Goal: Task Accomplishment & Management: Manage account settings

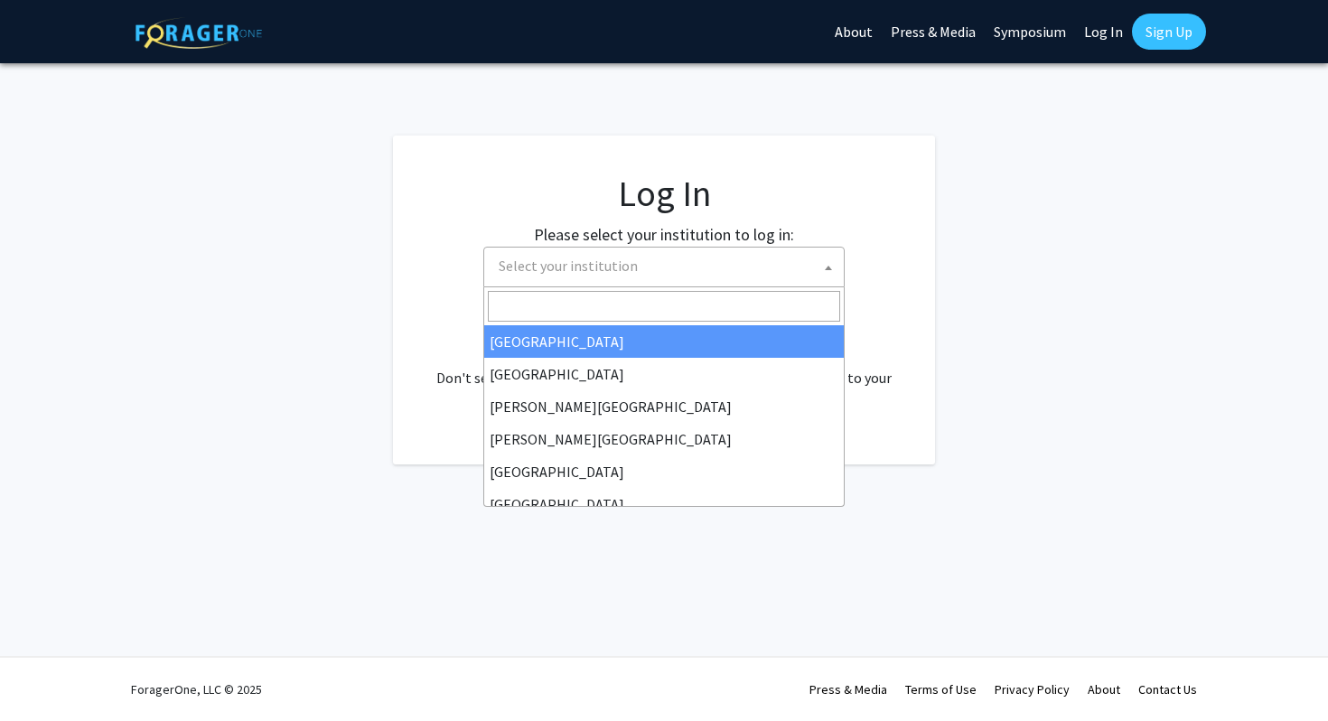
click at [560, 277] on span "Select your institution" at bounding box center [668, 266] width 352 height 37
select select "34"
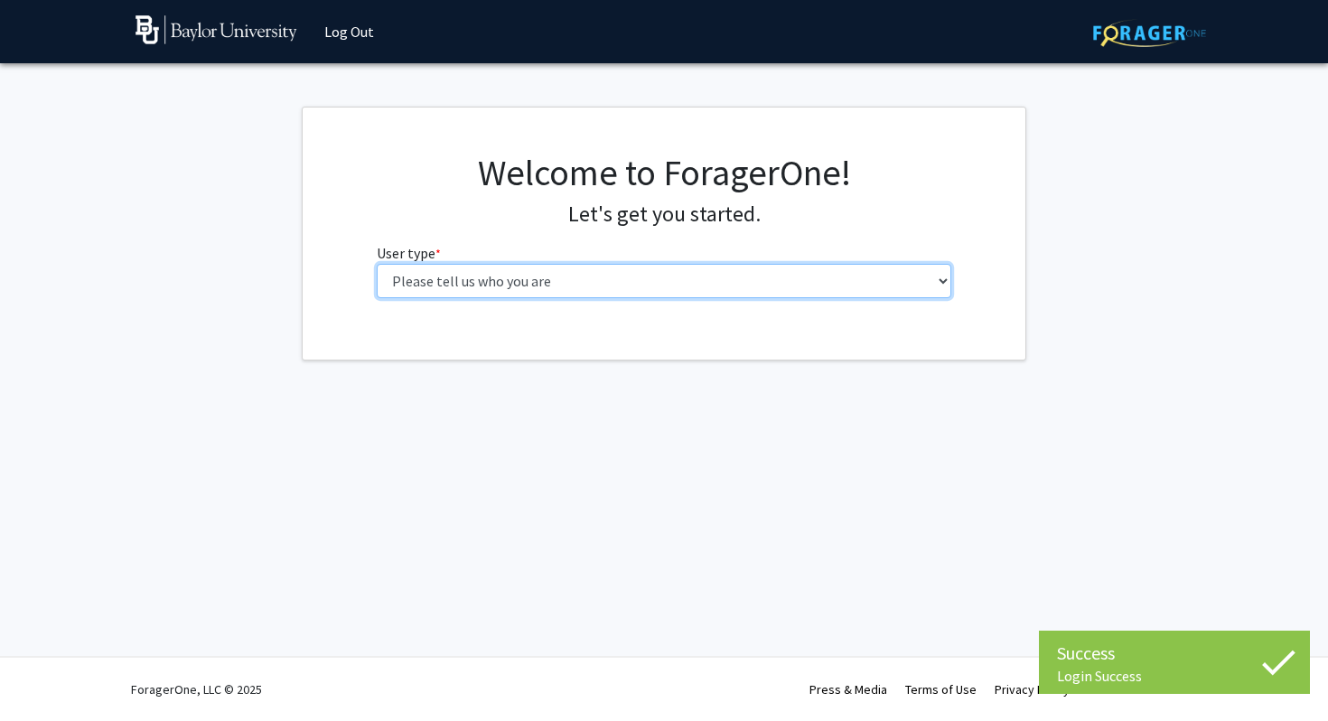
click at [610, 277] on select "Please tell us who you are Undergraduate Student Master's Student Doctoral Cand…" at bounding box center [665, 281] width 576 height 34
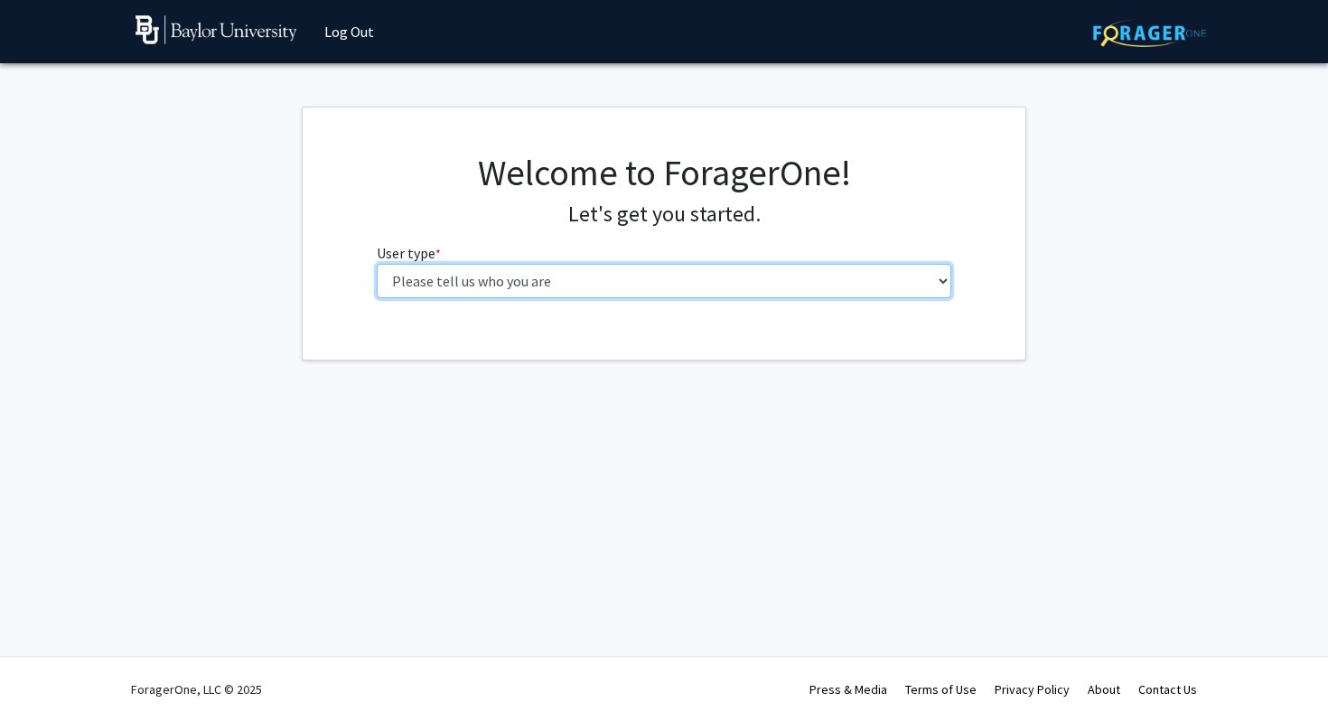
click at [570, 275] on select "Please tell us who you are Undergraduate Student Master's Student Doctoral Cand…" at bounding box center [665, 281] width 576 height 34
select select "1: undergrad"
click at [377, 264] on select "Please tell us who you are Undergraduate Student Master's Student Doctoral Cand…" at bounding box center [665, 281] width 576 height 34
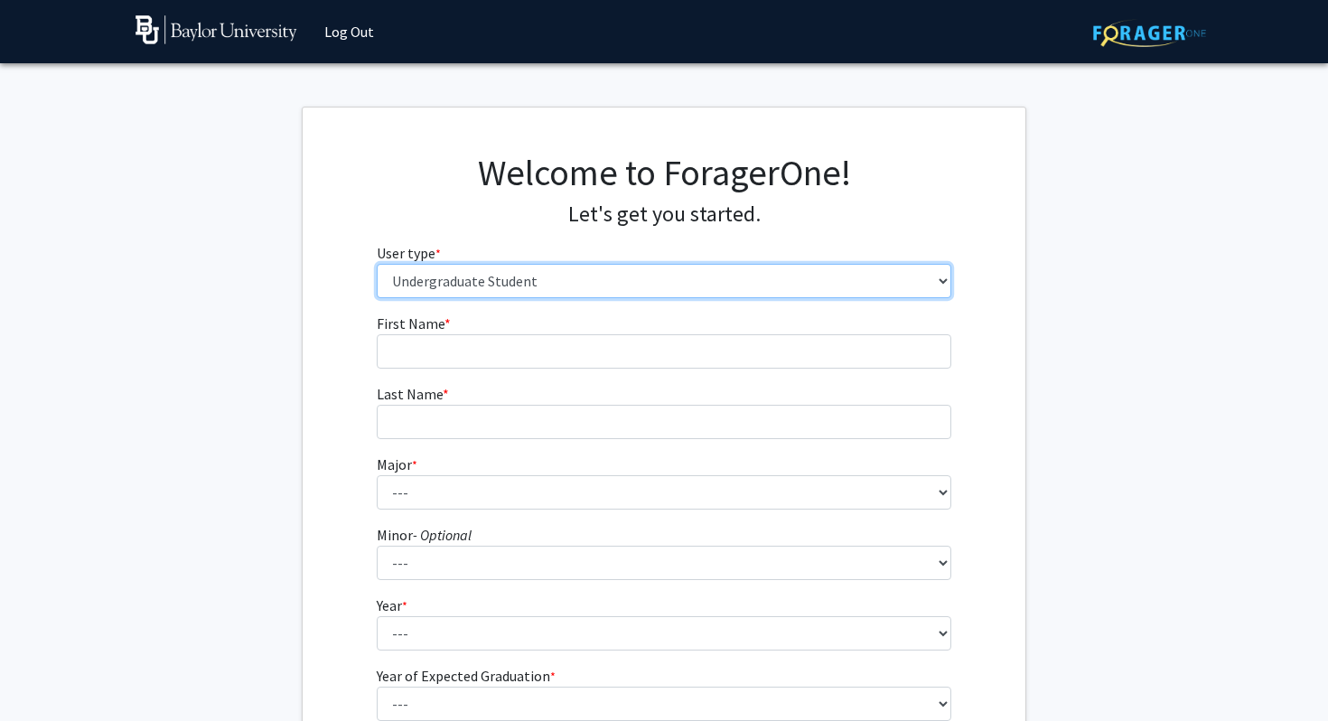
click at [570, 275] on select "Please tell us who you are Undergraduate Student Master's Student Doctoral Cand…" at bounding box center [665, 281] width 576 height 34
click at [377, 264] on select "Please tell us who you are Undergraduate Student Master's Student Doctoral Cand…" at bounding box center [665, 281] width 576 height 34
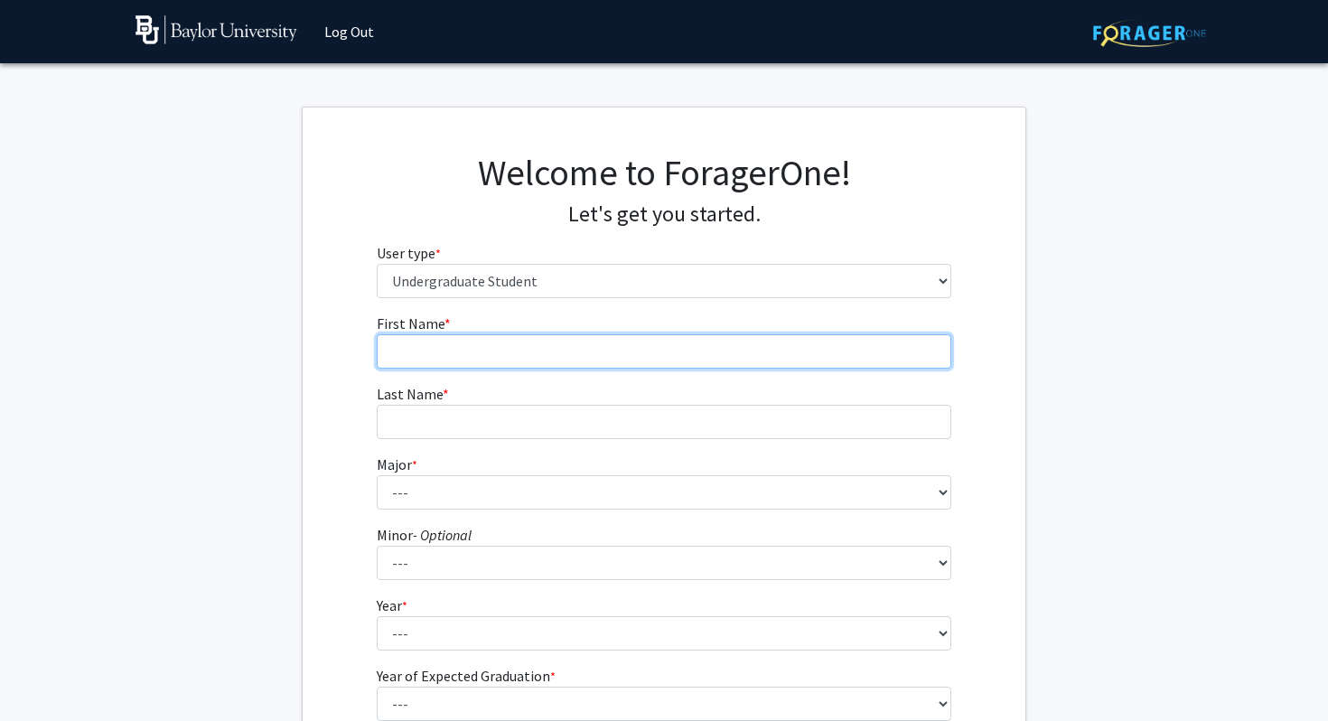
click at [474, 363] on input "First Name * required" at bounding box center [665, 351] width 576 height 34
type input "Daniel"
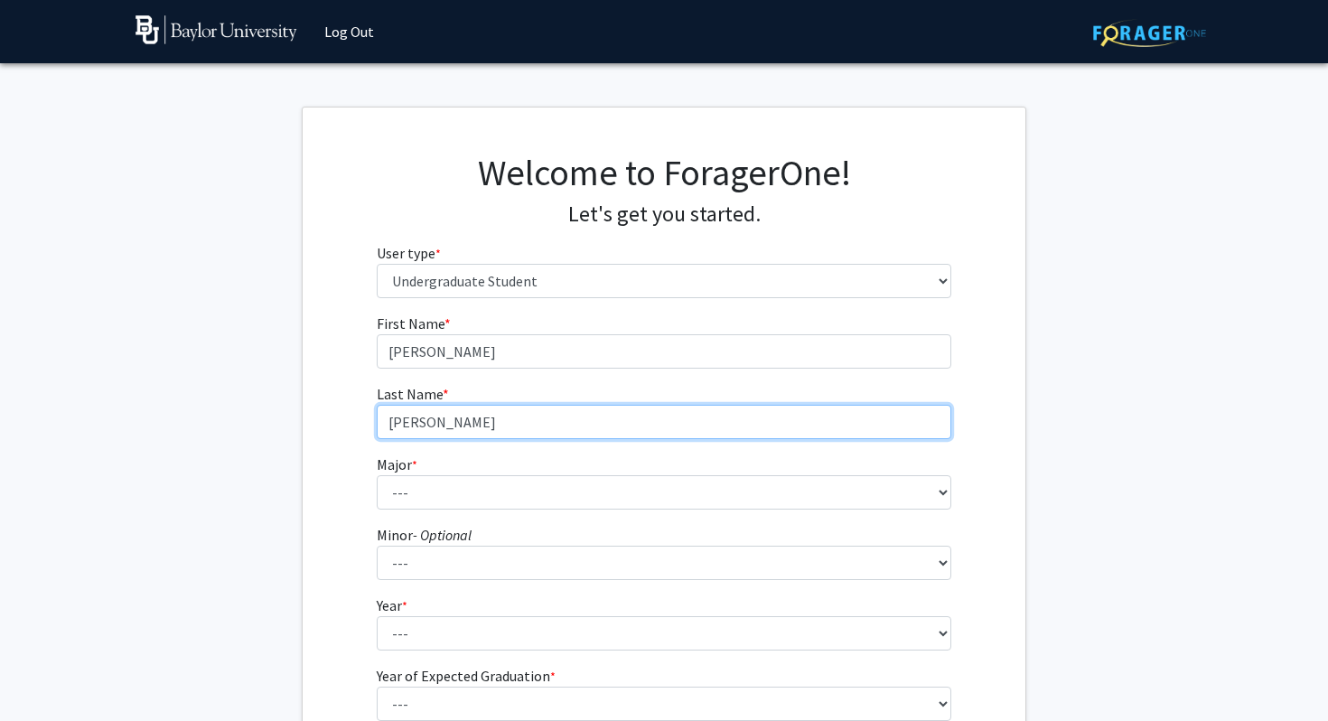
type input "Thevatheril"
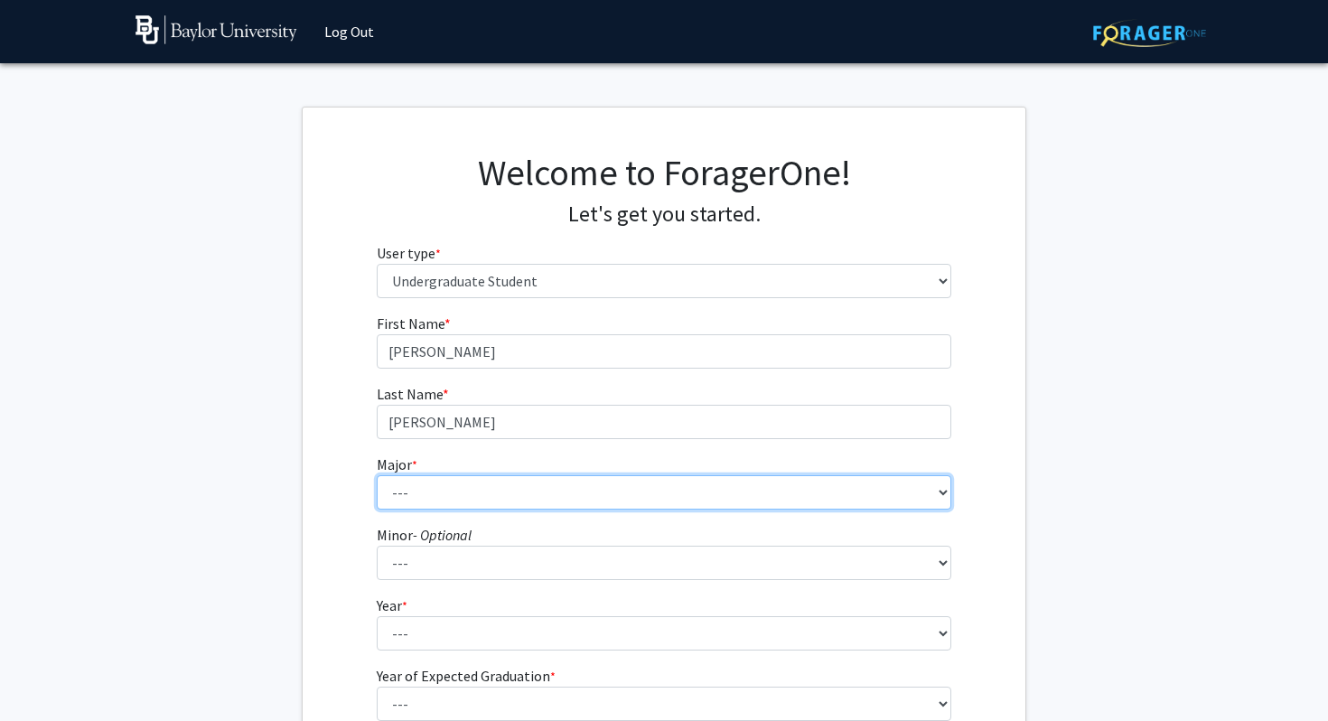
click at [464, 492] on select "--- Accounting American Studies Anthropology Apparel Design & Product Developme…" at bounding box center [665, 492] width 576 height 34
select select "17: 2682"
click at [377, 475] on select "--- Accounting American Studies Anthropology Apparel Design & Product Developme…" at bounding box center [665, 492] width 576 height 34
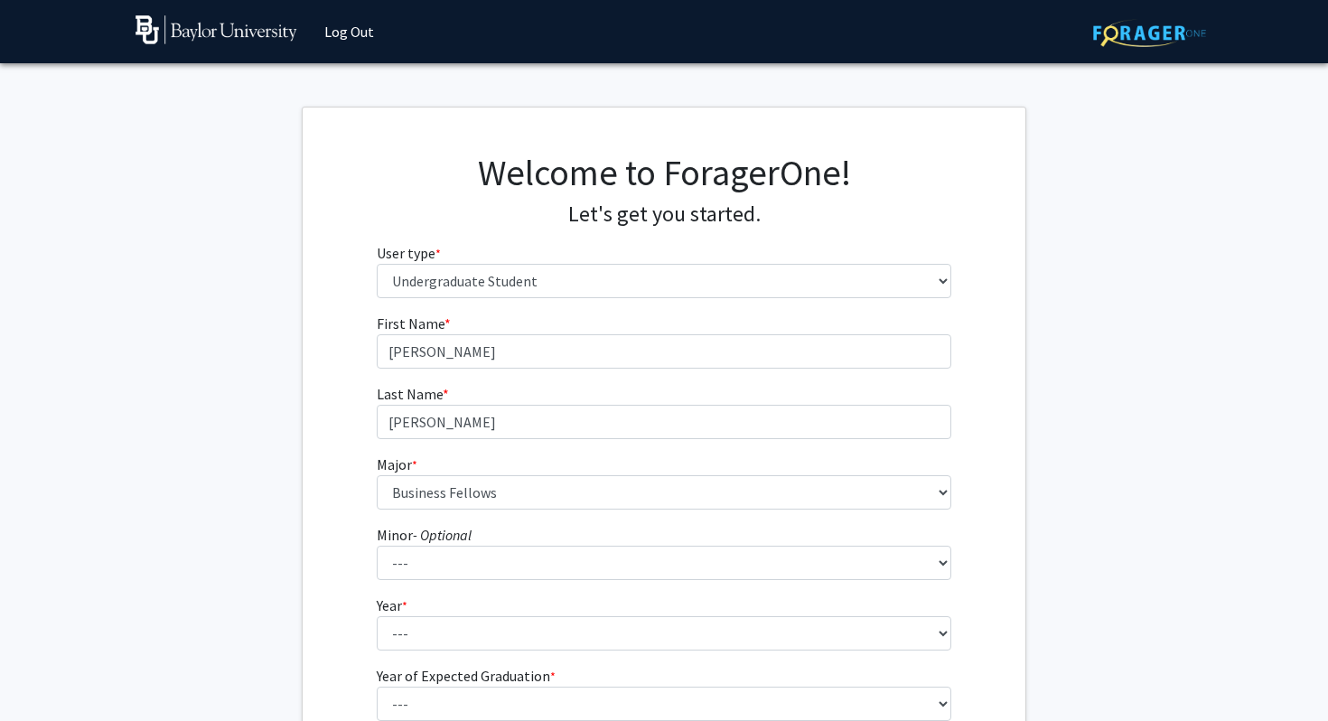
click at [348, 457] on div "First Name * required Daniel Last Name * required Thevatheril Major * required …" at bounding box center [664, 542] width 723 height 459
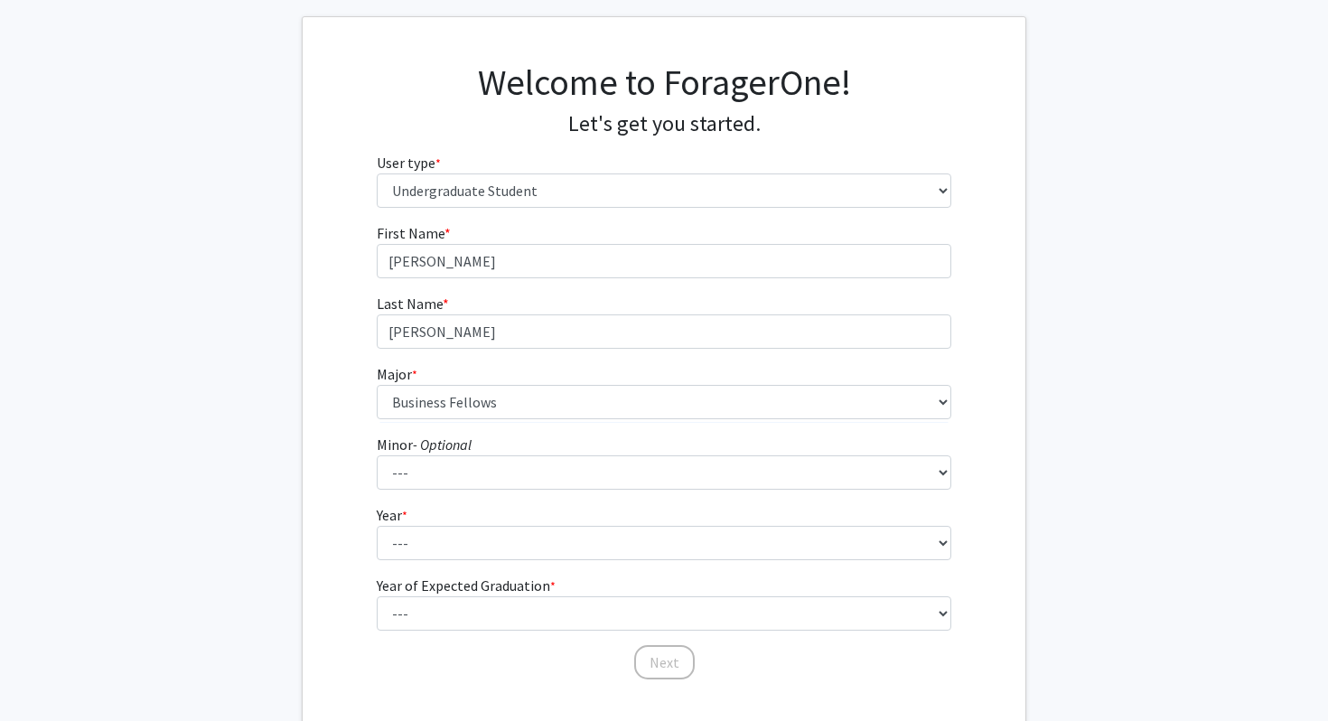
scroll to position [93, 0]
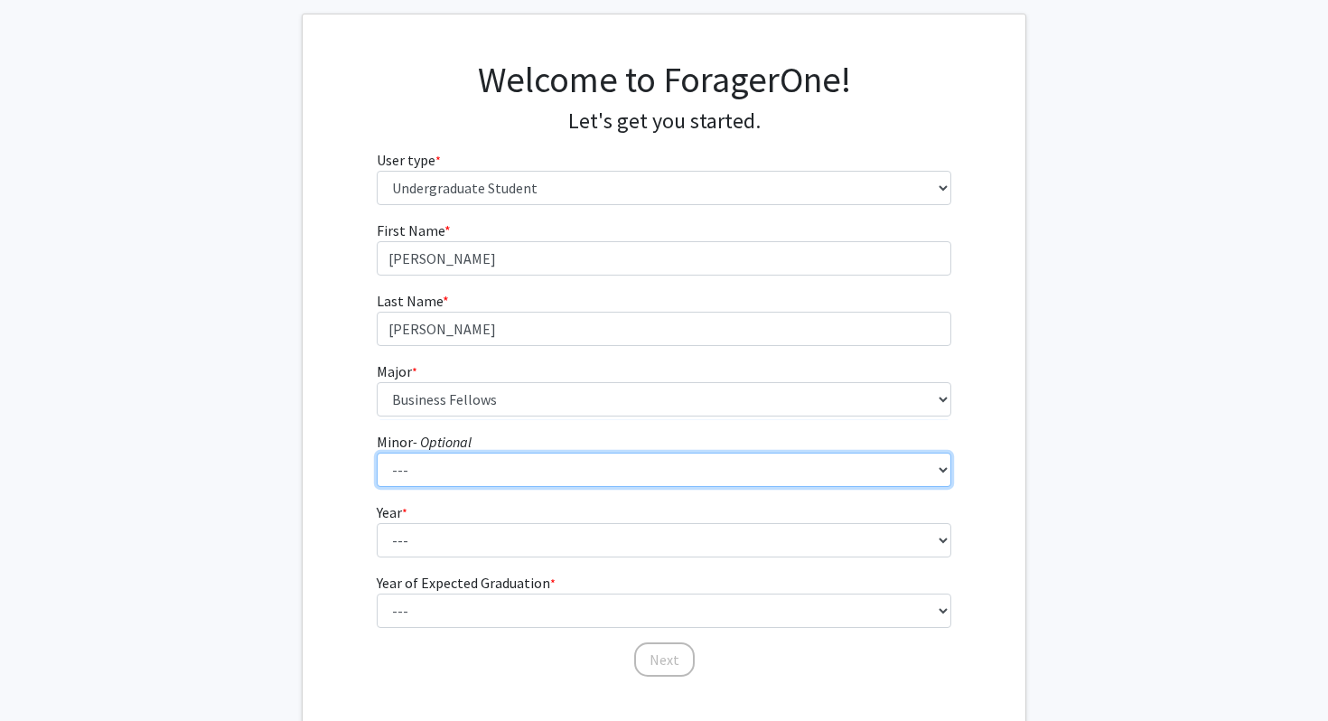
click at [411, 467] on select "--- Advertising American Sign Language American Studies Anthropology Apparel Me…" at bounding box center [665, 470] width 576 height 34
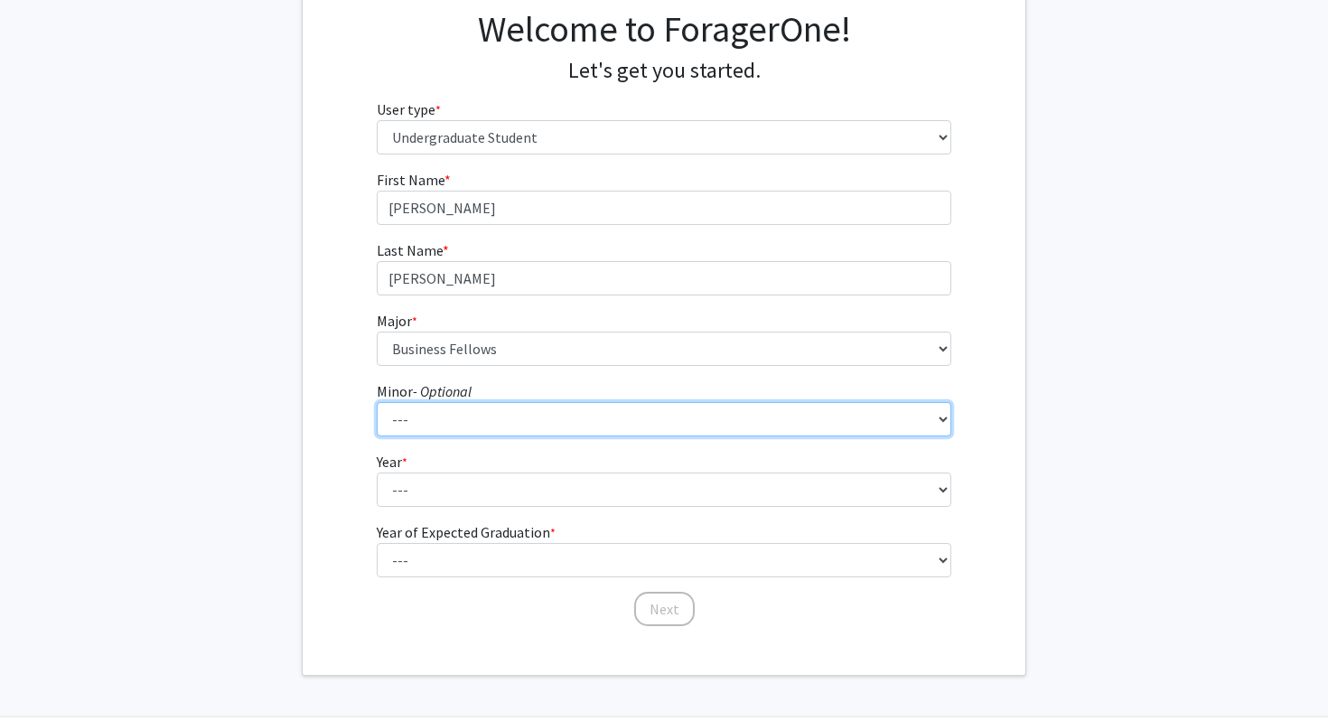
scroll to position [155, 0]
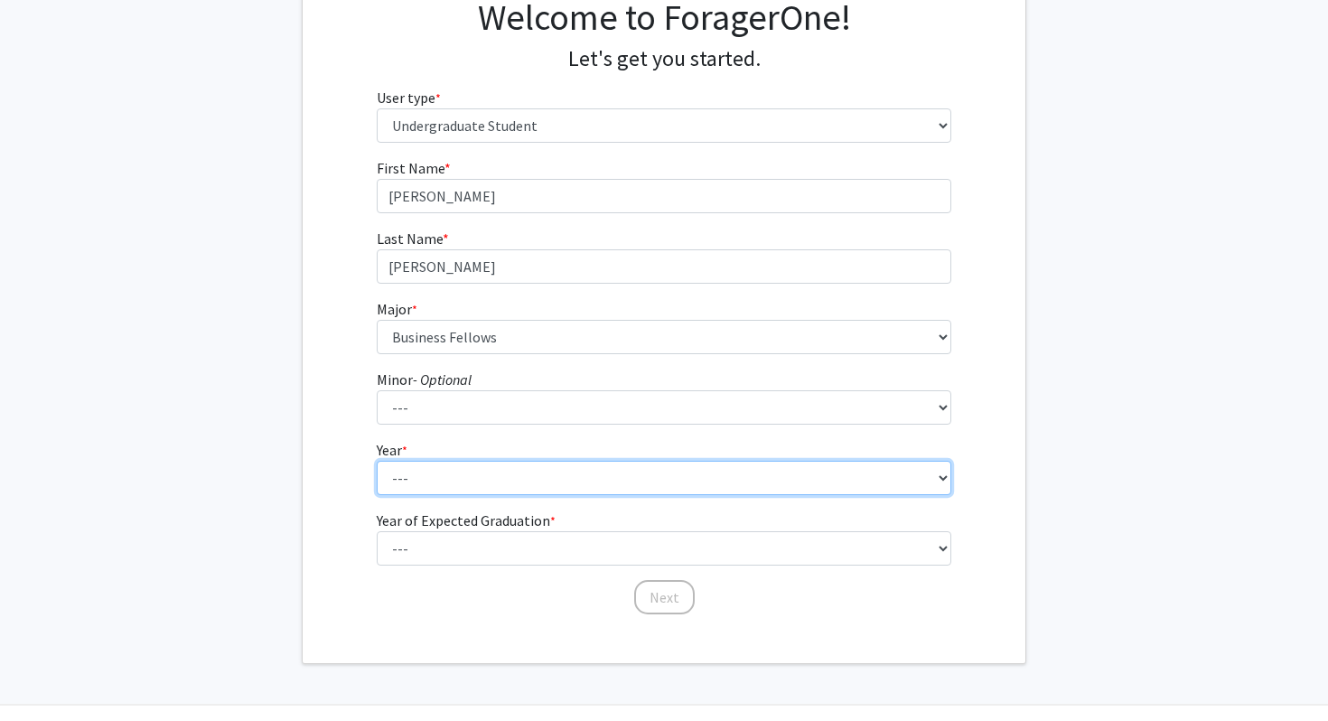
click at [398, 494] on select "--- First-year Sophomore Junior Senior Postbaccalaureate Certificate" at bounding box center [665, 478] width 576 height 34
select select "2: sophomore"
click at [377, 461] on select "--- First-year Sophomore Junior Senior Postbaccalaureate Certificate" at bounding box center [665, 478] width 576 height 34
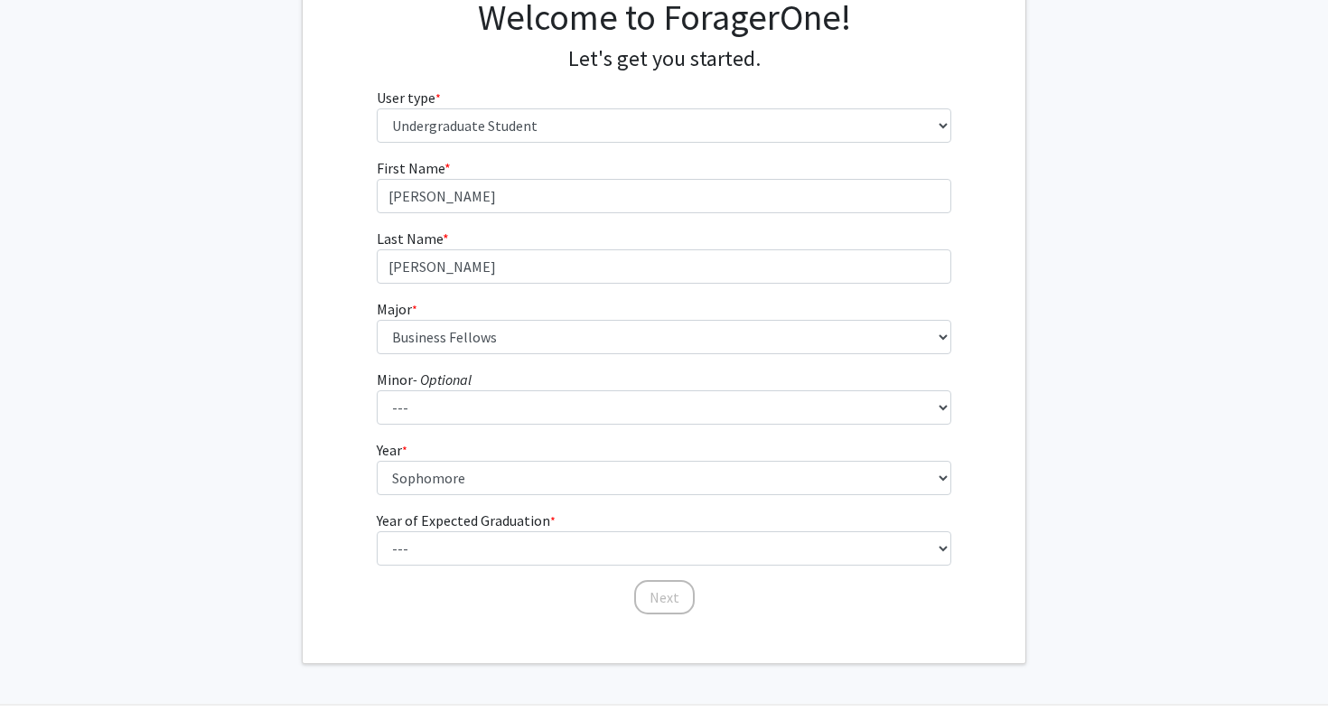
click at [353, 484] on div "First Name * required Daniel Last Name * required Thevatheril Major * required …" at bounding box center [664, 386] width 723 height 459
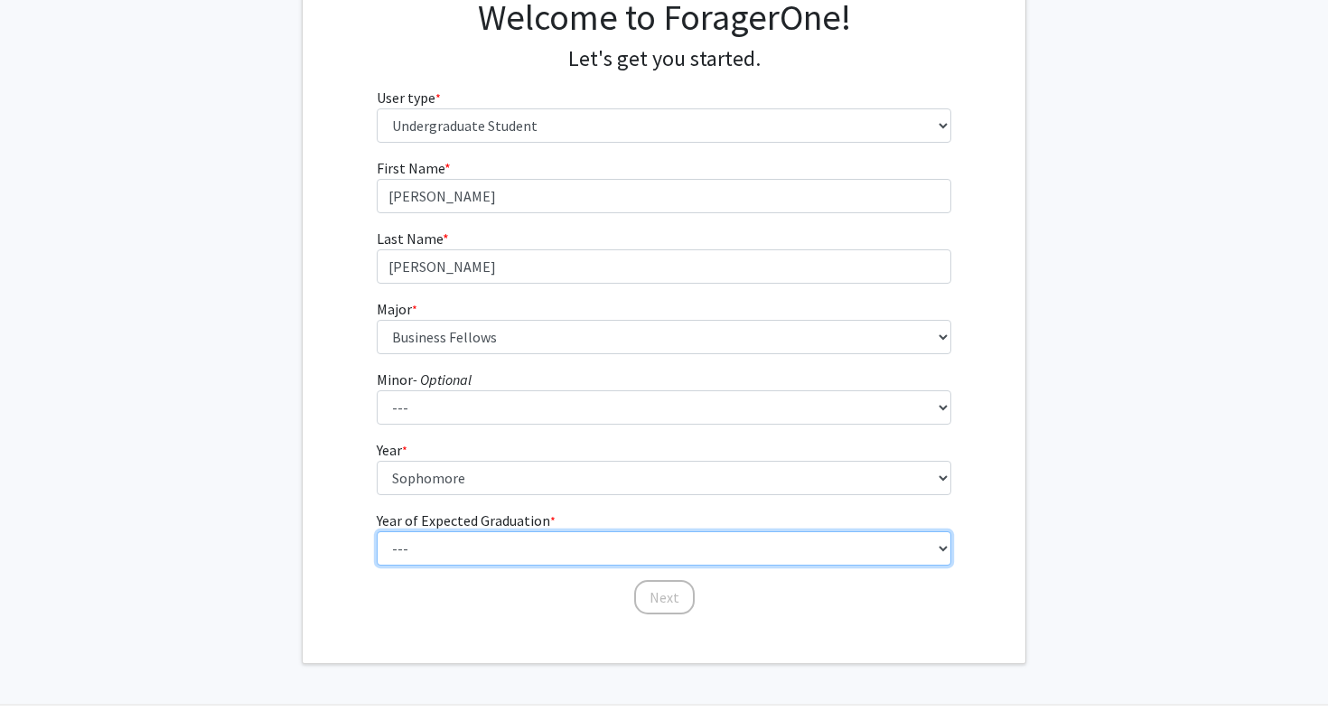
click at [415, 547] on select "--- 2025 2026 2027 2028 2029 2030 2031 2032 2033 2034" at bounding box center [665, 548] width 576 height 34
select select "4: 2028"
click at [377, 531] on select "--- 2025 2026 2027 2028 2029 2030 2031 2032 2033 2034" at bounding box center [665, 548] width 576 height 34
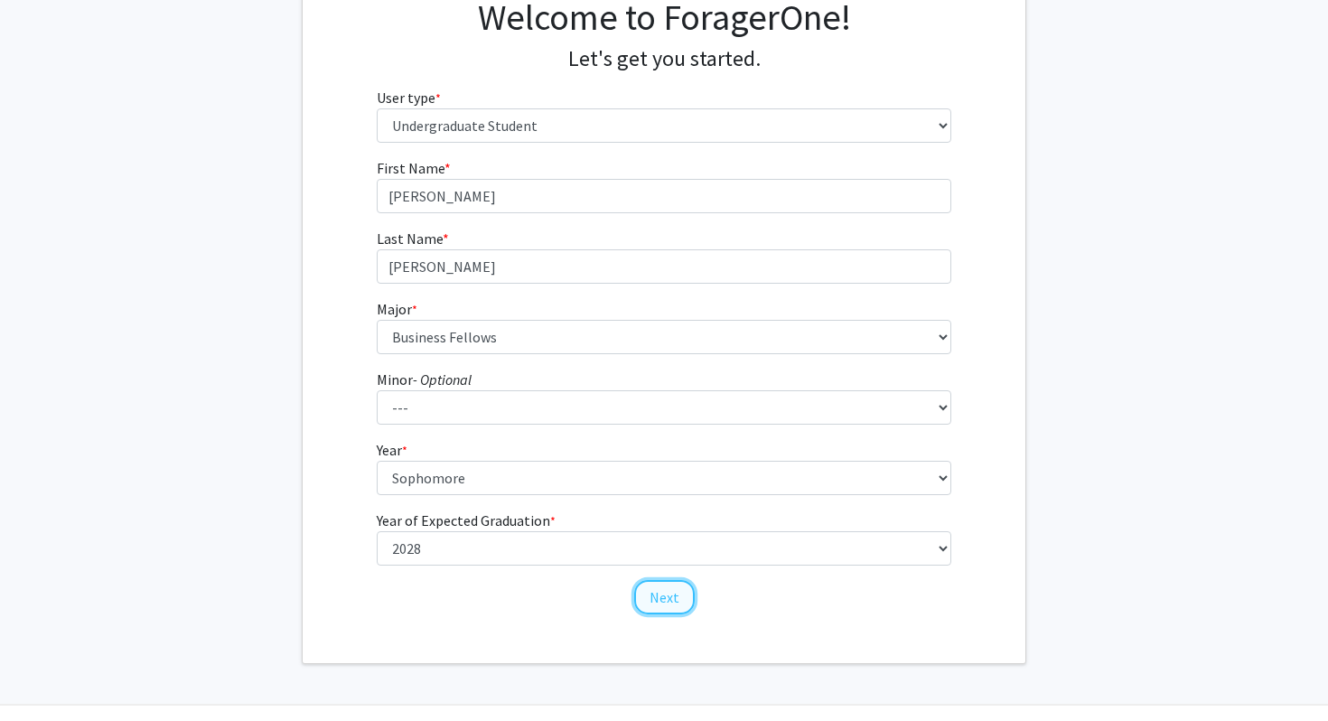
click at [651, 593] on button "Next" at bounding box center [664, 597] width 61 height 34
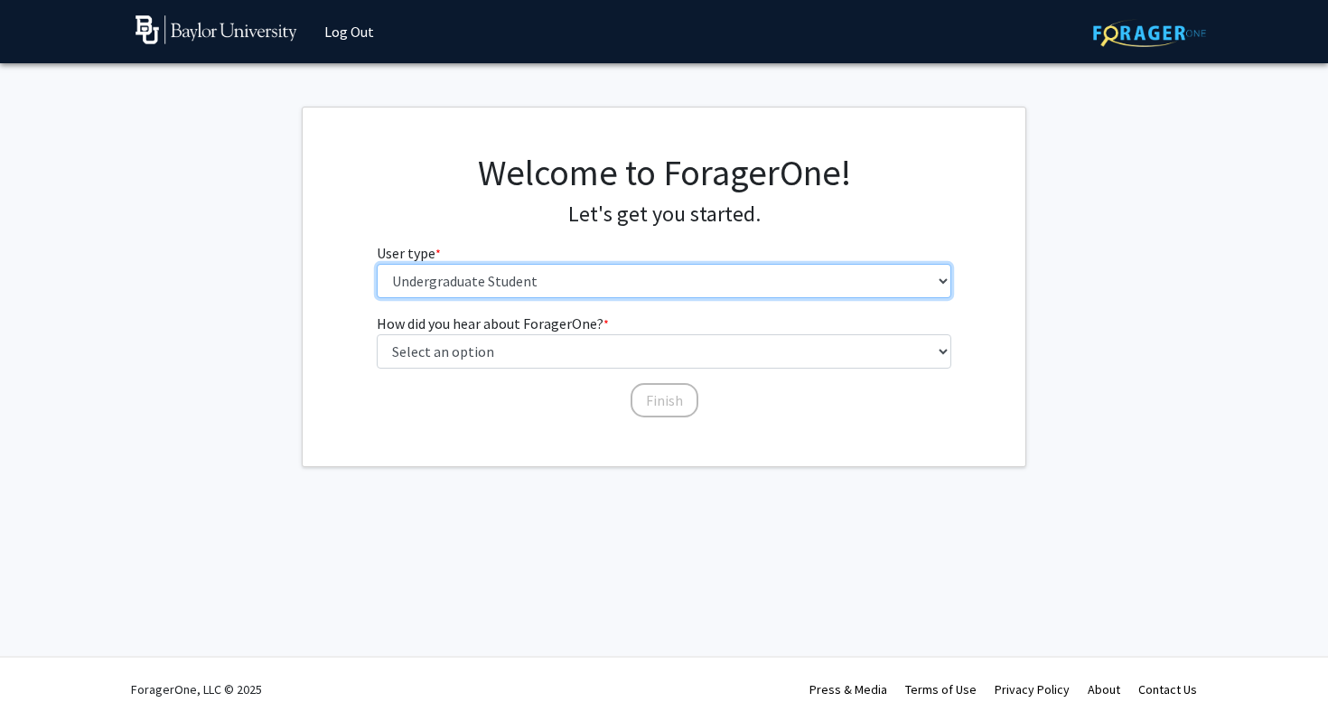
click at [453, 277] on select "Please tell us who you are Undergraduate Student Master's Student Doctoral Cand…" at bounding box center [665, 281] width 576 height 34
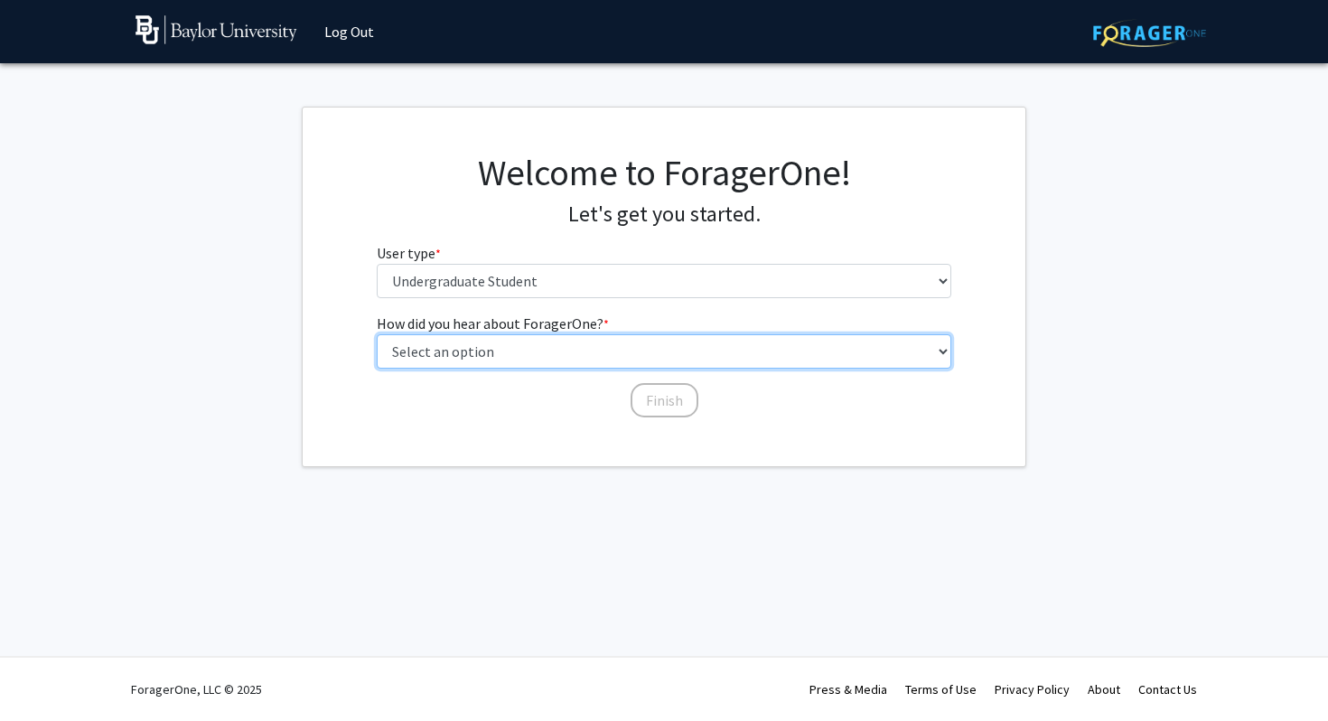
click at [486, 359] on select "Select an option Peer/student recommendation Faculty/staff recommendation Unive…" at bounding box center [665, 351] width 576 height 34
select select "4: university_email"
click at [377, 334] on select "Select an option Peer/student recommendation Faculty/staff recommendation Unive…" at bounding box center [665, 351] width 576 height 34
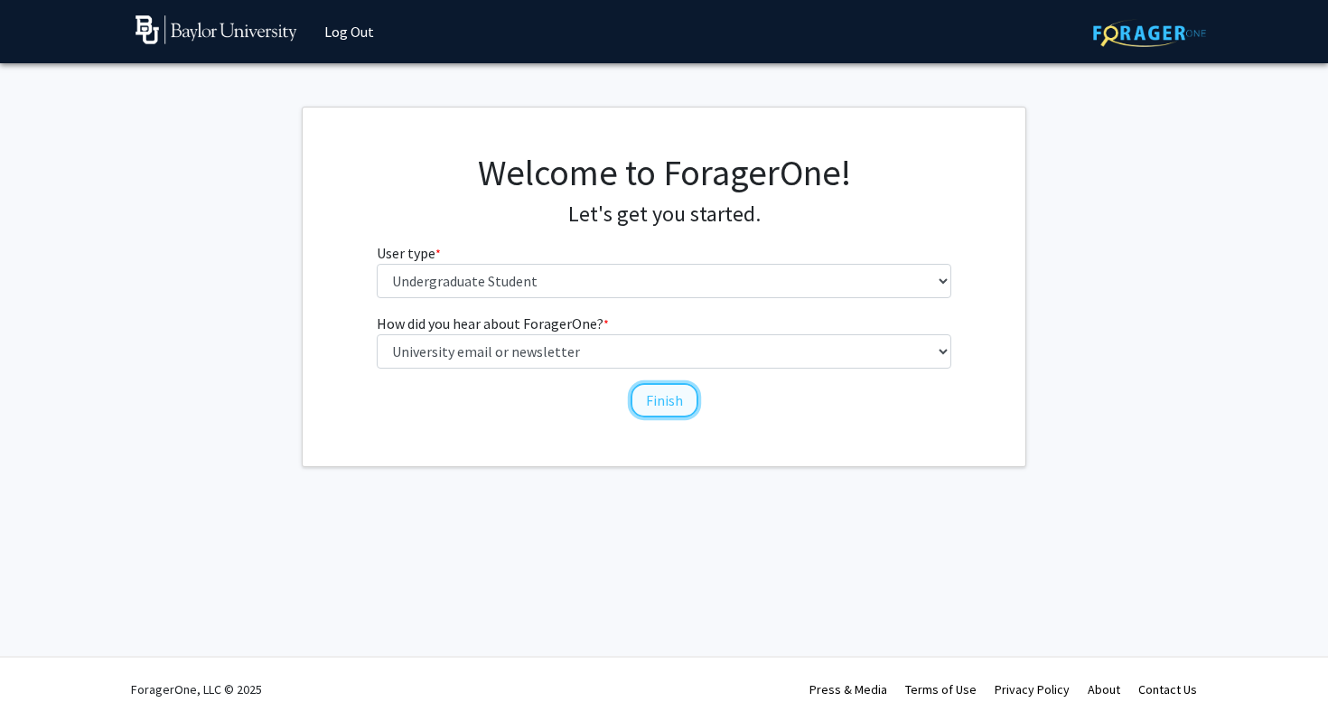
click at [647, 390] on button "Finish" at bounding box center [665, 400] width 68 height 34
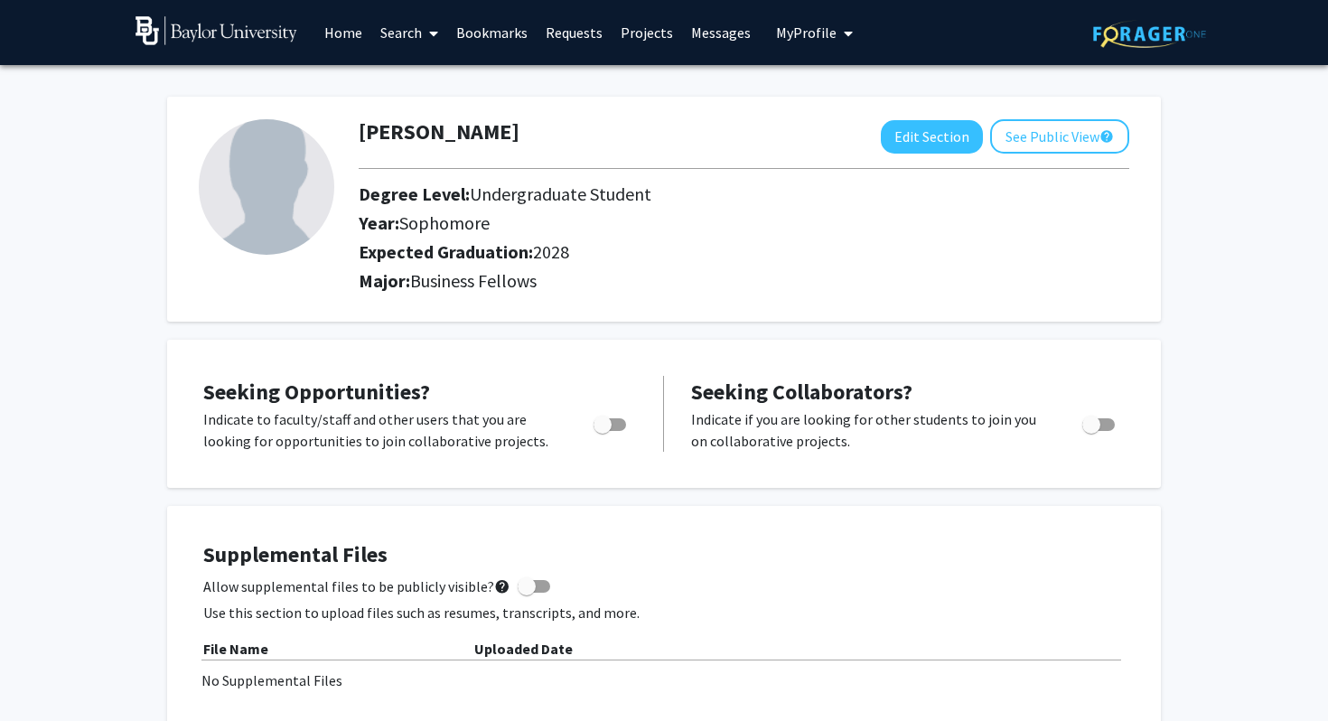
click at [603, 428] on span "Toggle" at bounding box center [603, 425] width 18 height 18
click at [603, 431] on input "Are you actively seeking opportunities?" at bounding box center [602, 431] width 1 height 1
checkbox input "true"
click at [480, 531] on div "Supplemental Files Allow supplemental files to be publicly visible? help Use th…" at bounding box center [664, 649] width 958 height 251
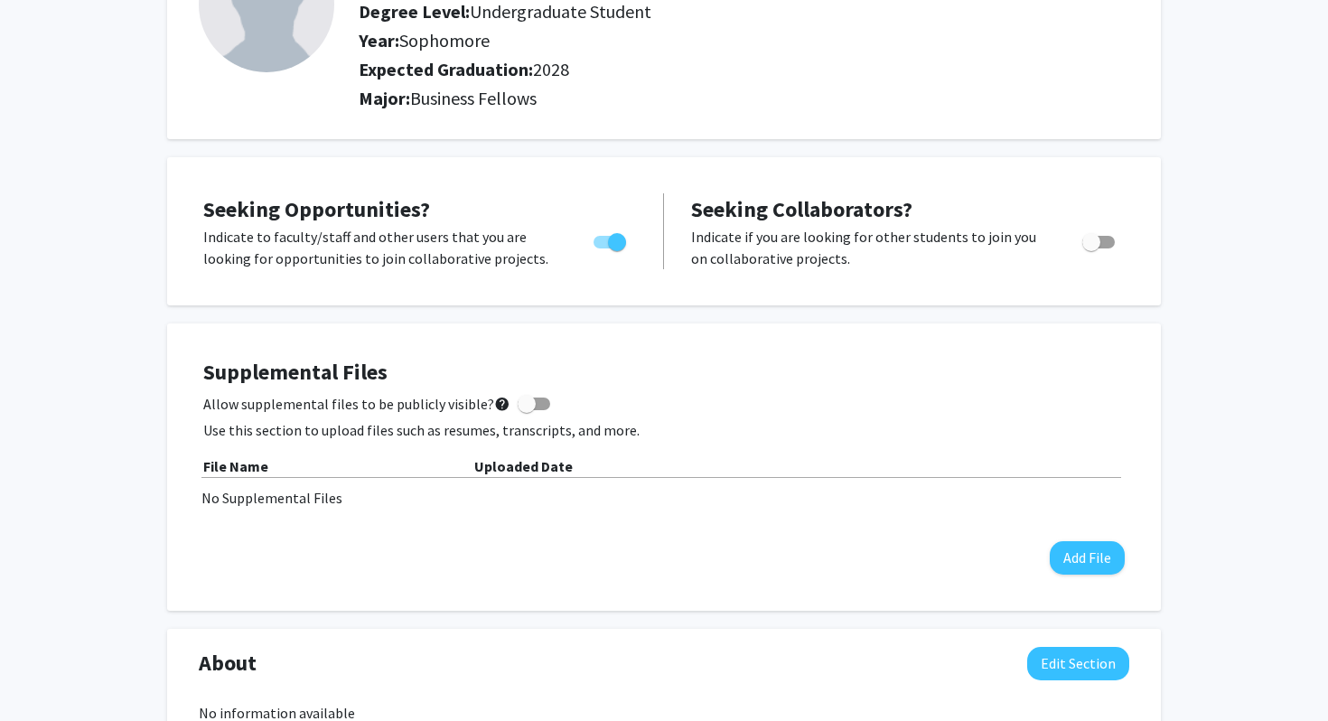
click at [858, 445] on div "Supplemental Files Allow supplemental files to be publicly visible? help Use th…" at bounding box center [664, 467] width 922 height 215
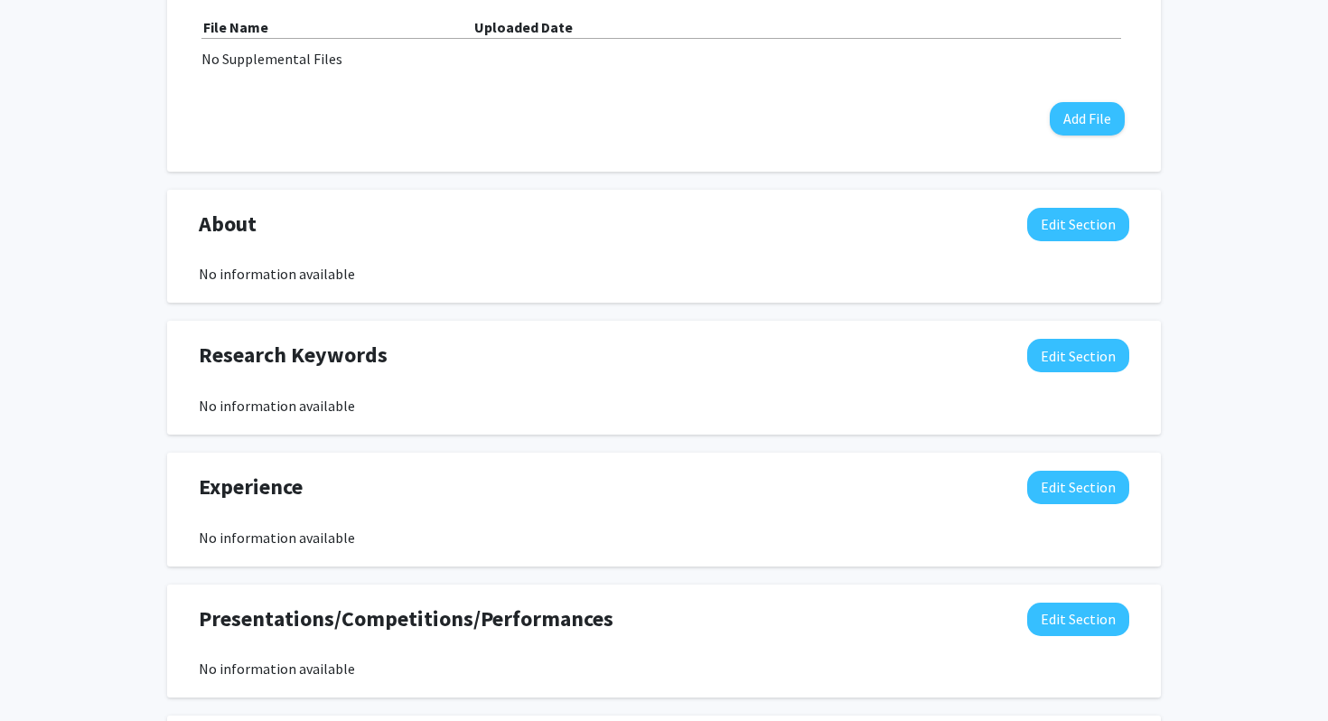
scroll to position [623, 0]
click at [1055, 236] on button "Edit Section" at bounding box center [1078, 223] width 102 height 33
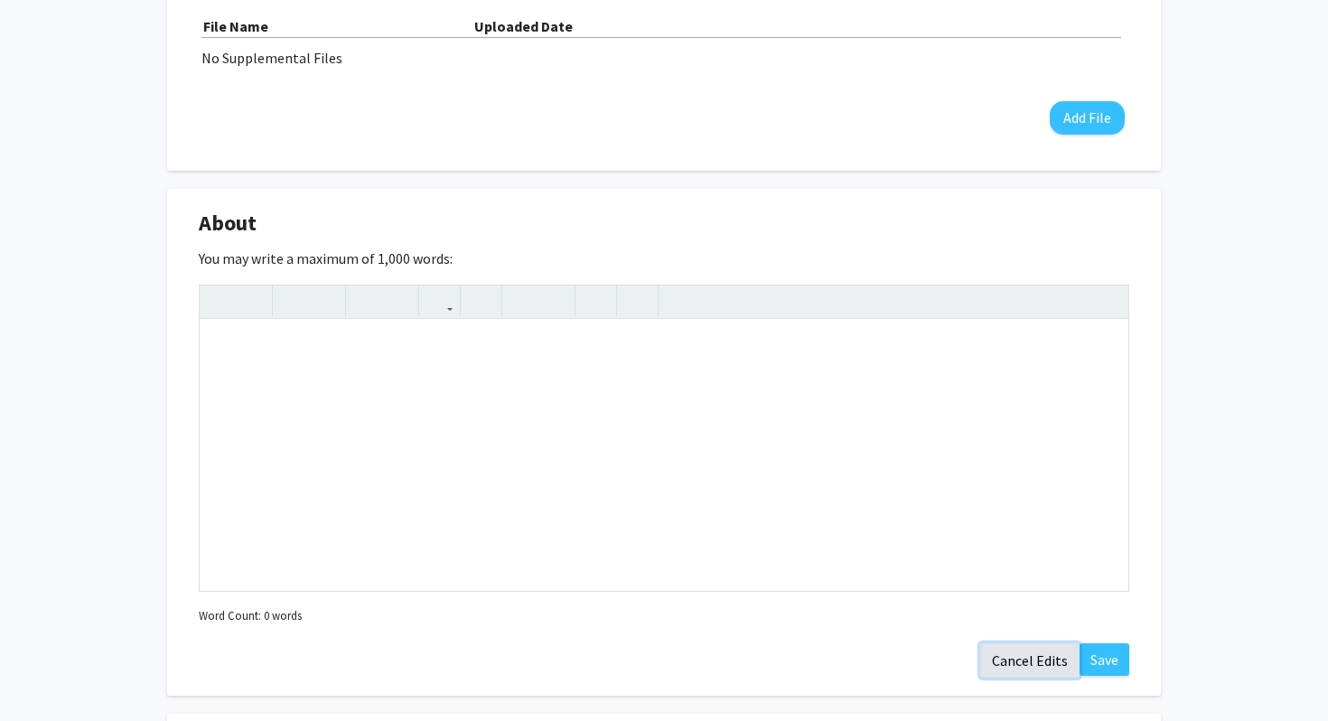
click at [1036, 663] on button "Cancel Edits" at bounding box center [1029, 660] width 99 height 34
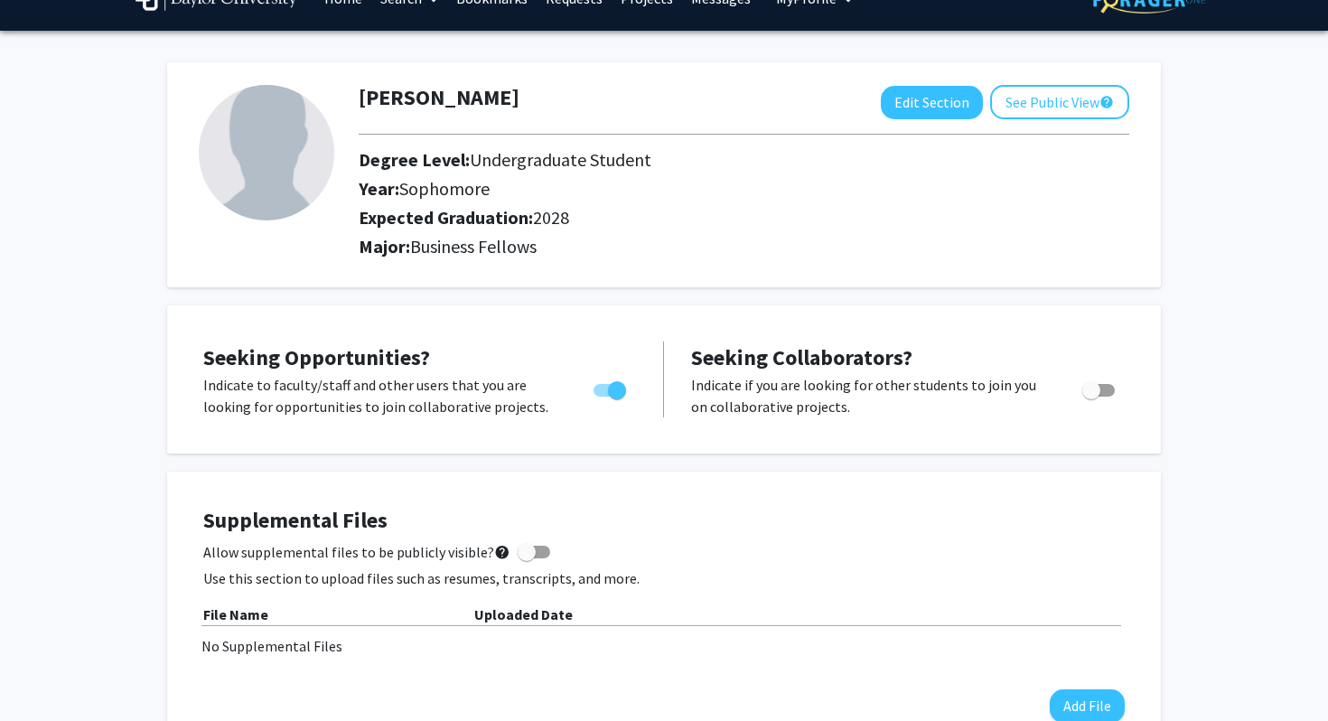
scroll to position [0, 0]
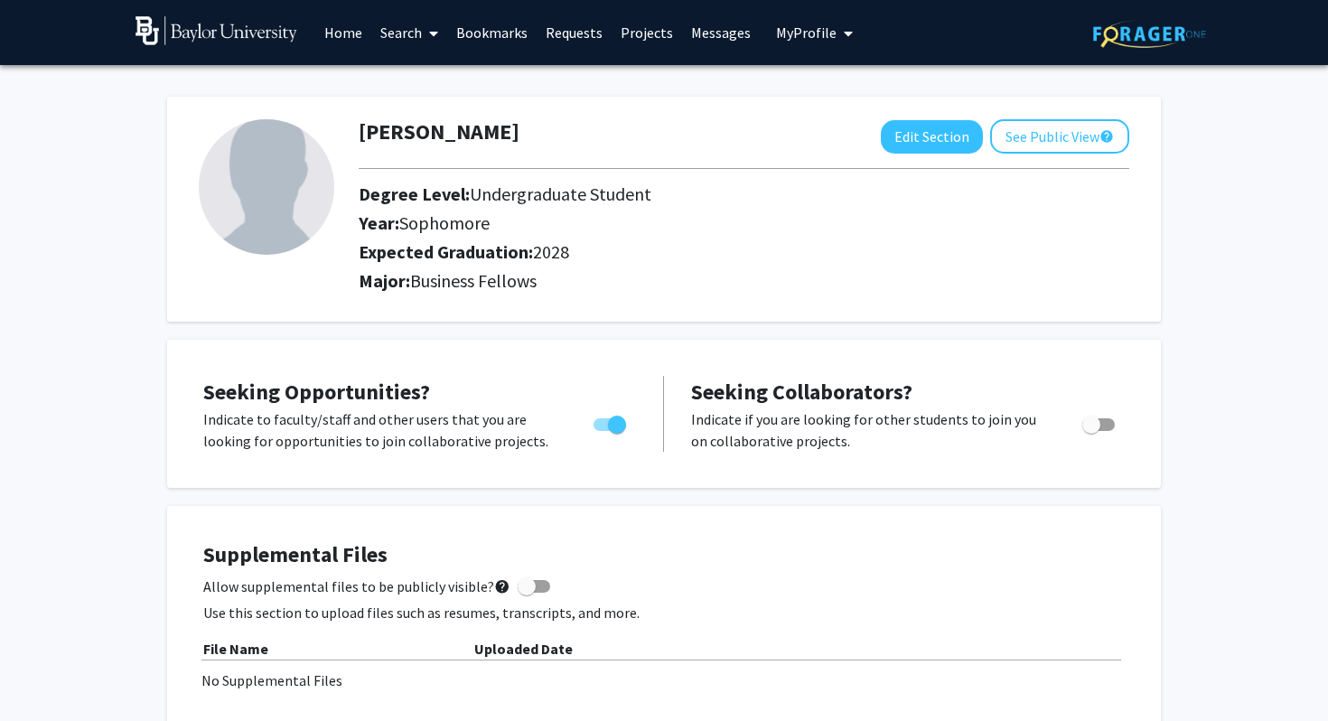
click at [1039, 117] on div "Daniel Thevatheril Edit Section See Public View help Degree Level: Undergraduat…" at bounding box center [664, 209] width 994 height 225
click at [1034, 133] on button "See Public View help" at bounding box center [1059, 136] width 139 height 34
click at [257, 217] on img at bounding box center [267, 187] width 136 height 136
click at [926, 149] on button "Edit Section" at bounding box center [932, 136] width 102 height 33
select select "sophomore"
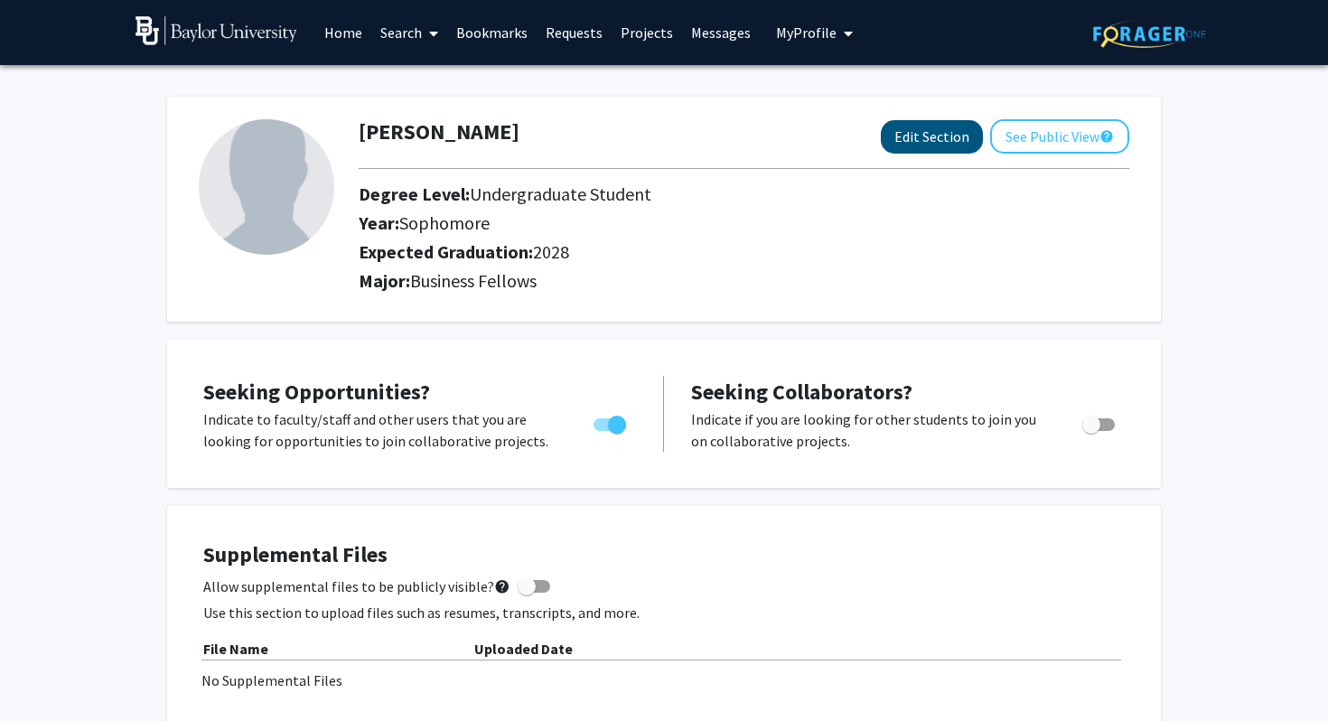
select select "2028"
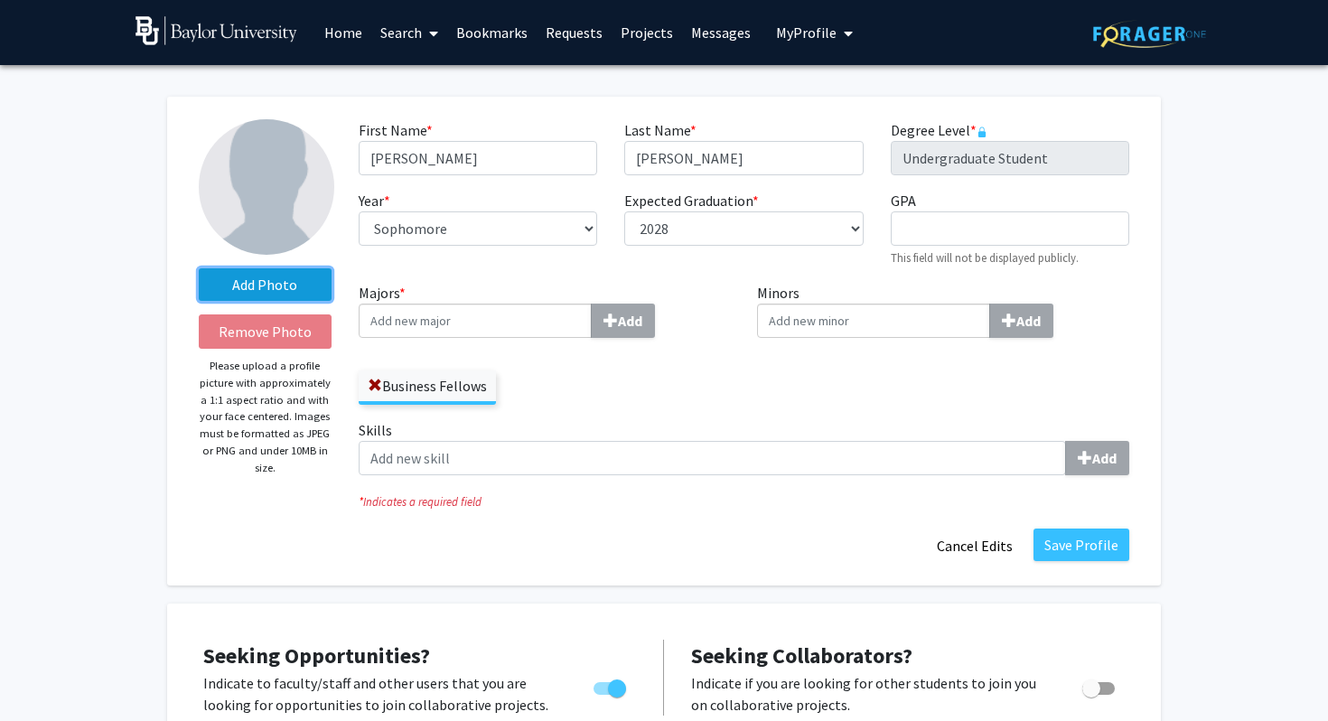
click at [256, 290] on label "Add Photo" at bounding box center [265, 284] width 133 height 33
click at [0, 0] on input "Add Photo" at bounding box center [0, 0] width 0 height 0
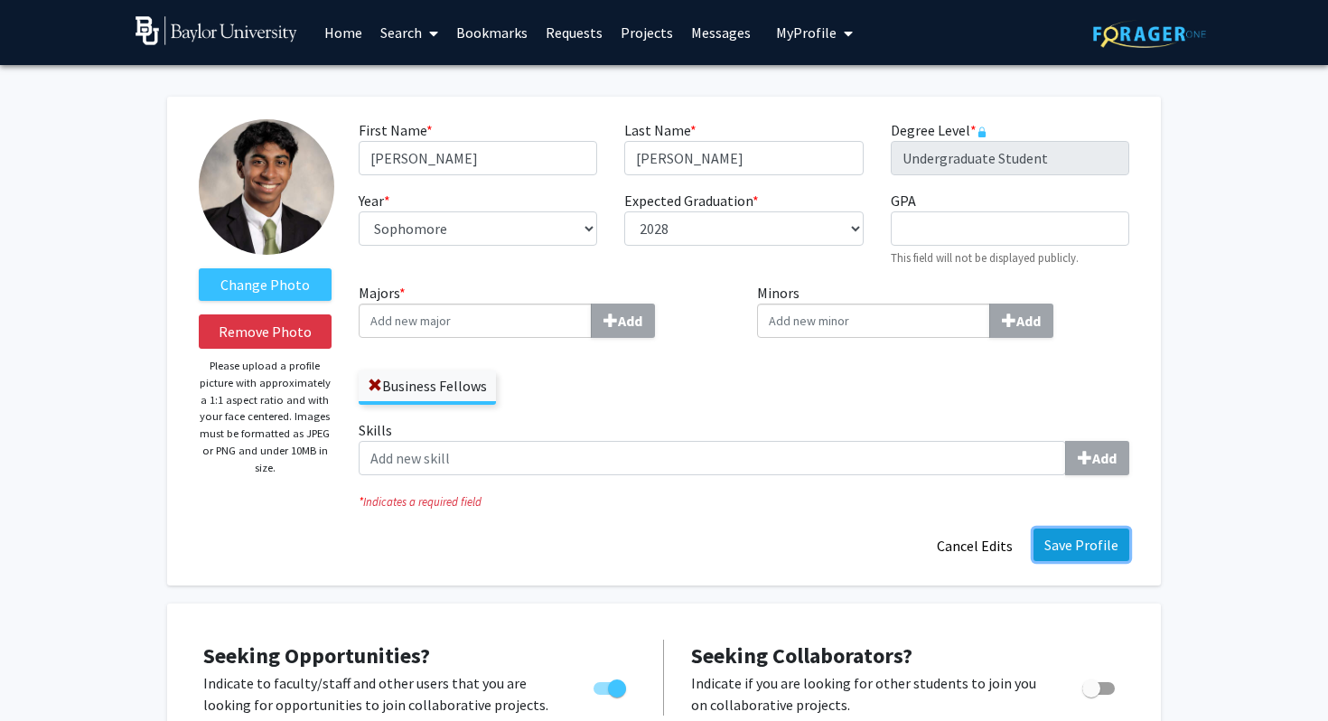
click at [1054, 542] on button "Save Profile" at bounding box center [1082, 545] width 96 height 33
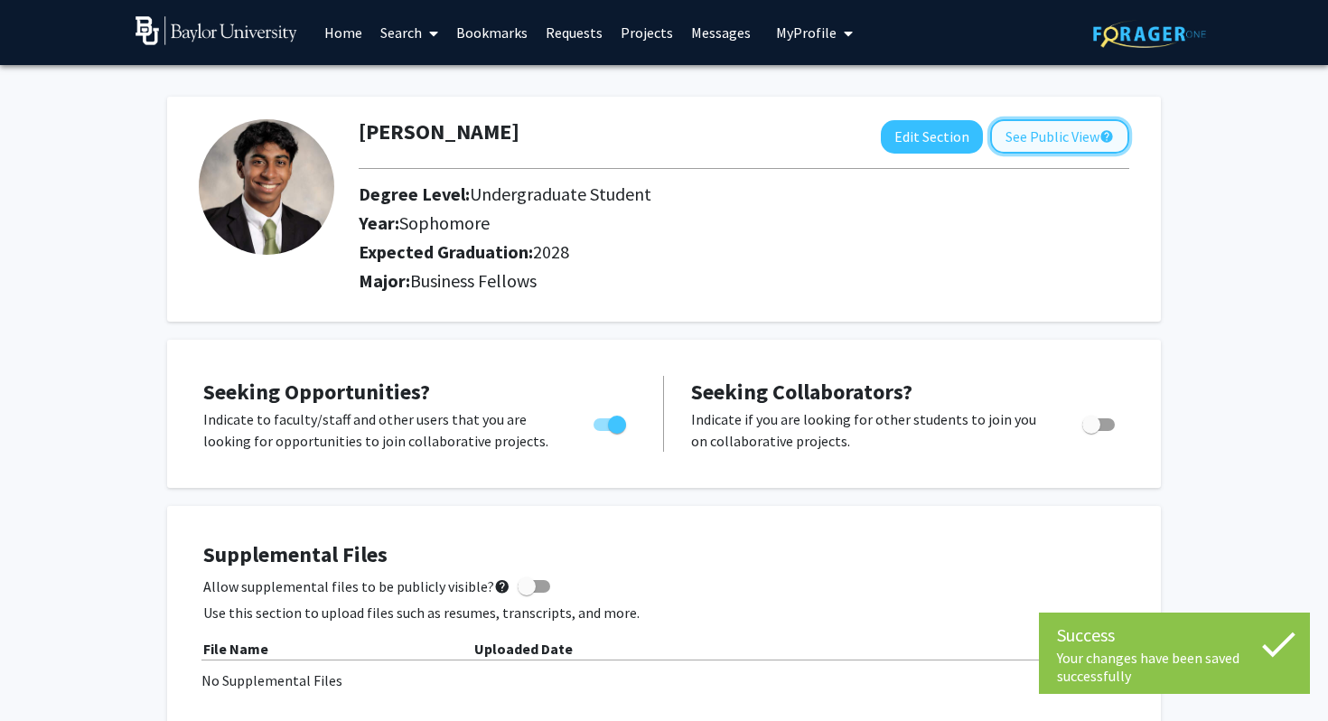
click at [1041, 132] on button "See Public View help" at bounding box center [1059, 136] width 139 height 34
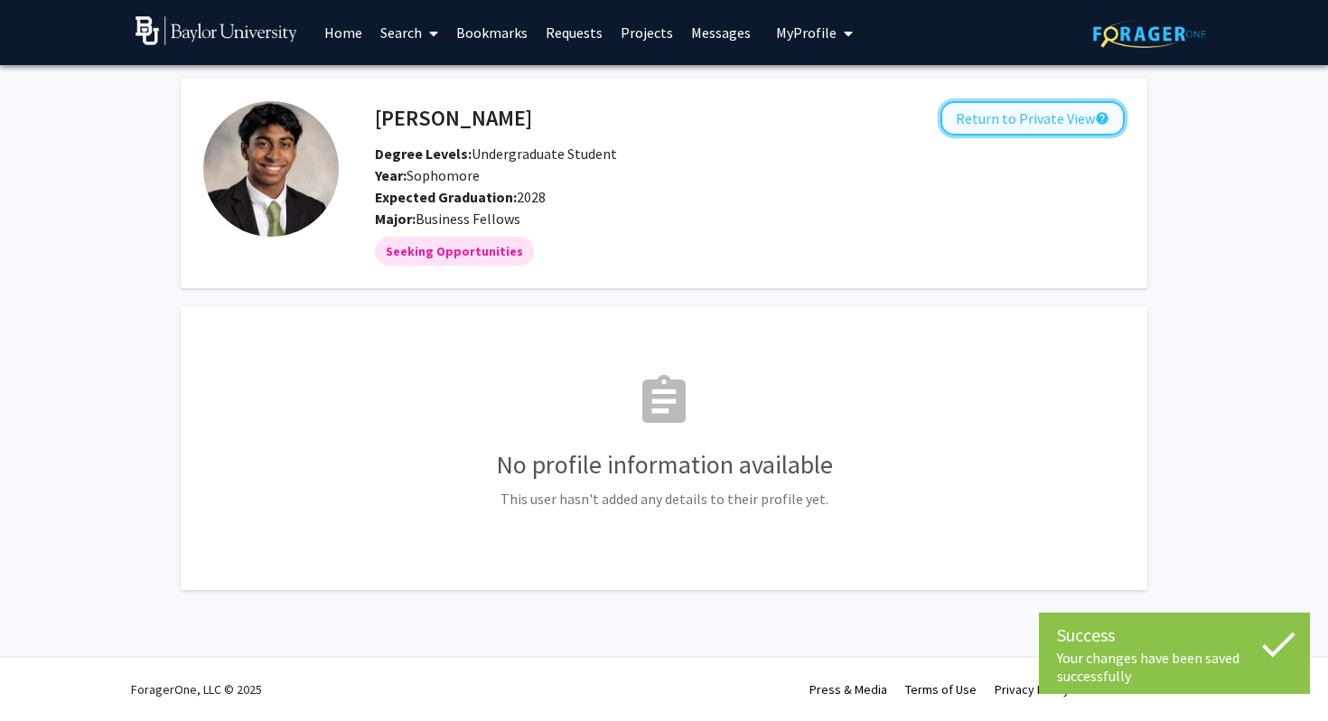
click at [978, 125] on button "Return to Private View help" at bounding box center [1033, 118] width 184 height 34
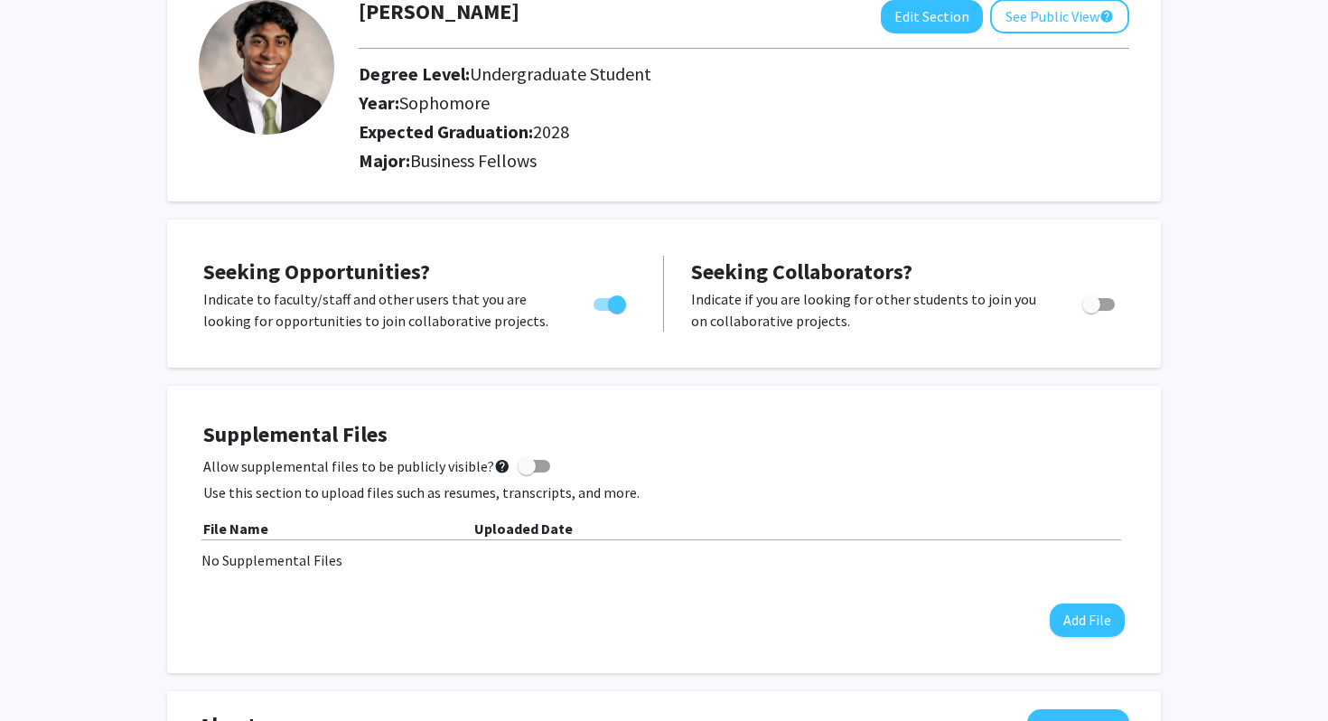
scroll to position [124, 0]
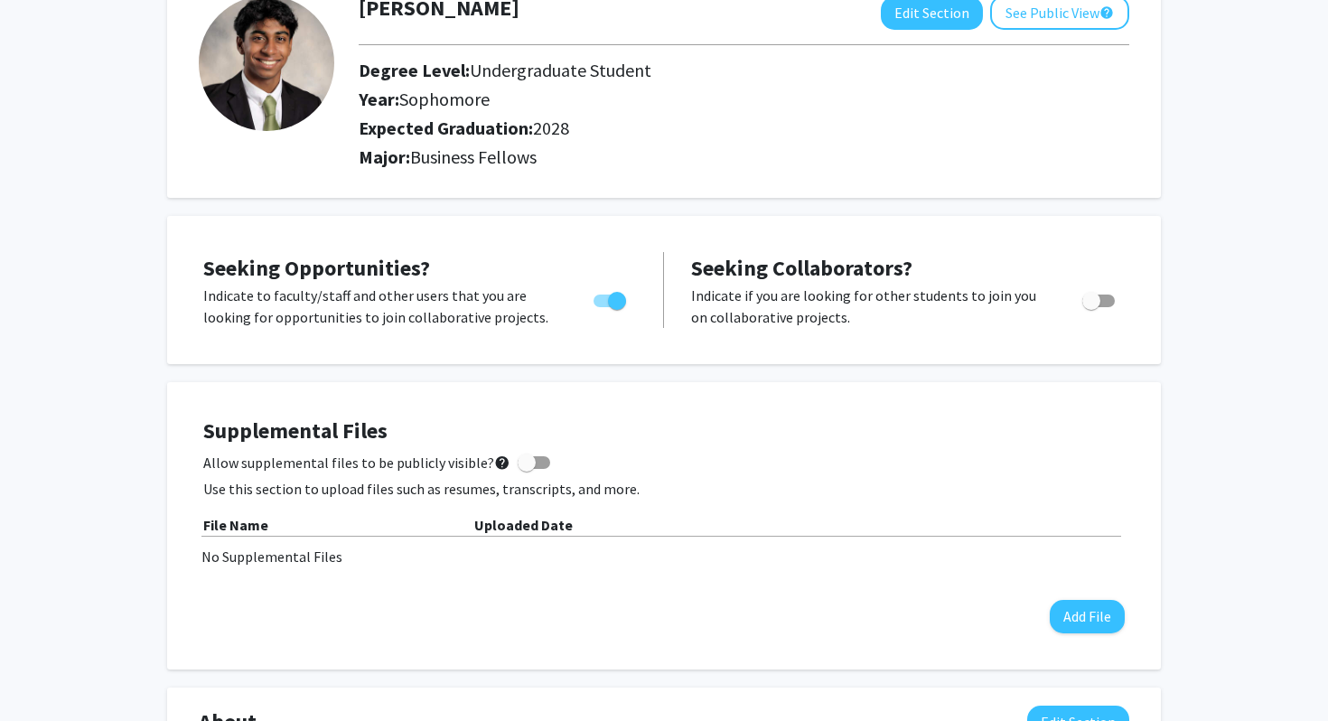
click at [265, 112] on img at bounding box center [267, 63] width 136 height 136
click at [266, 83] on img at bounding box center [267, 63] width 136 height 136
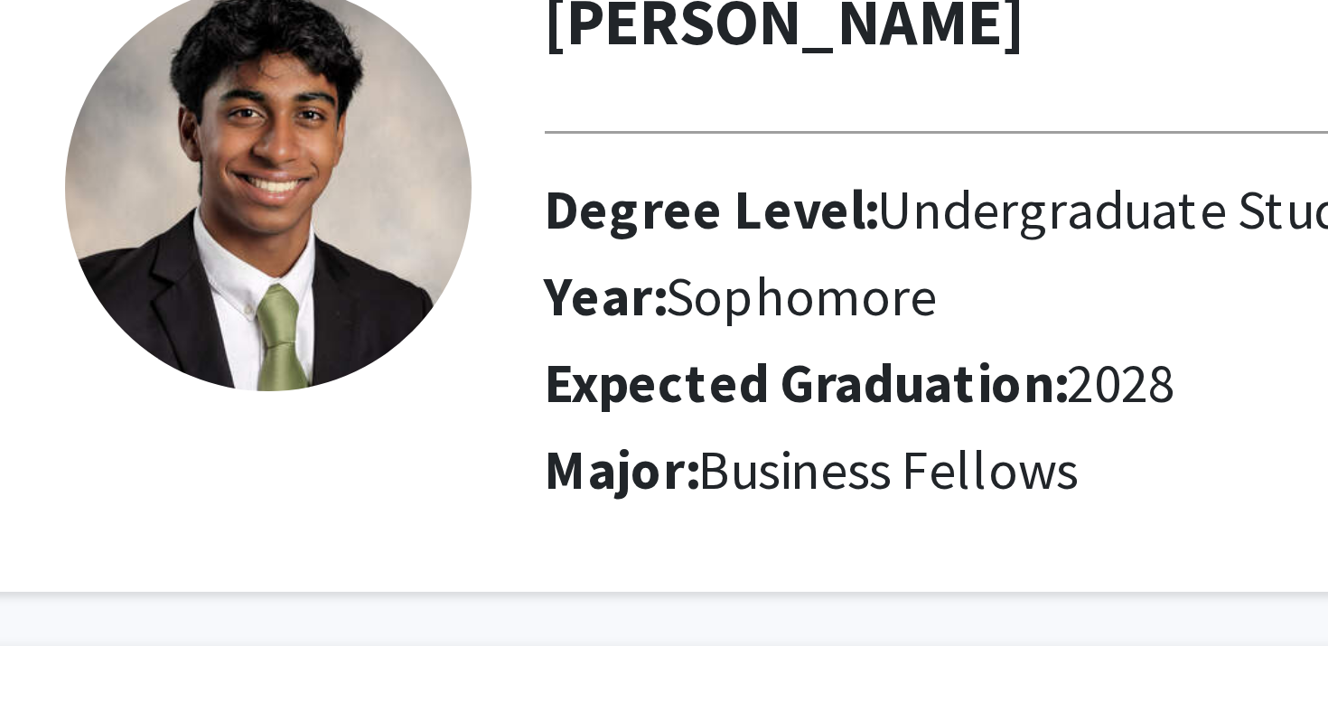
scroll to position [92, 0]
